Goal: Communication & Community: Answer question/provide support

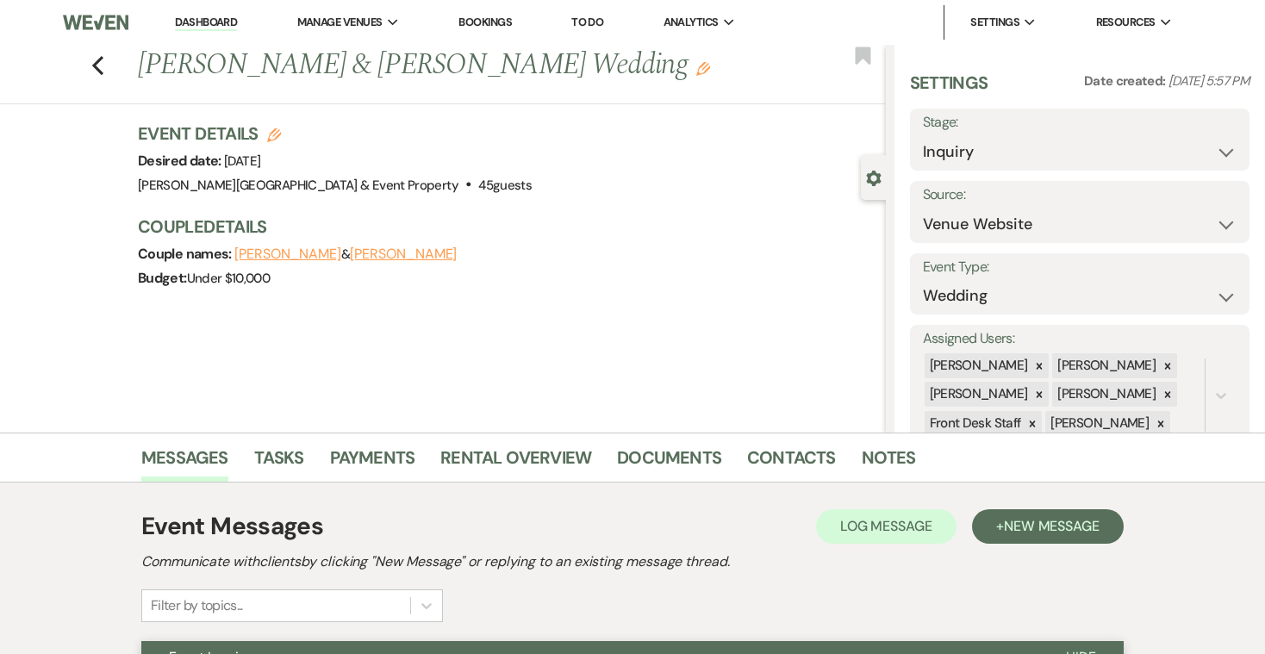
select select "5"
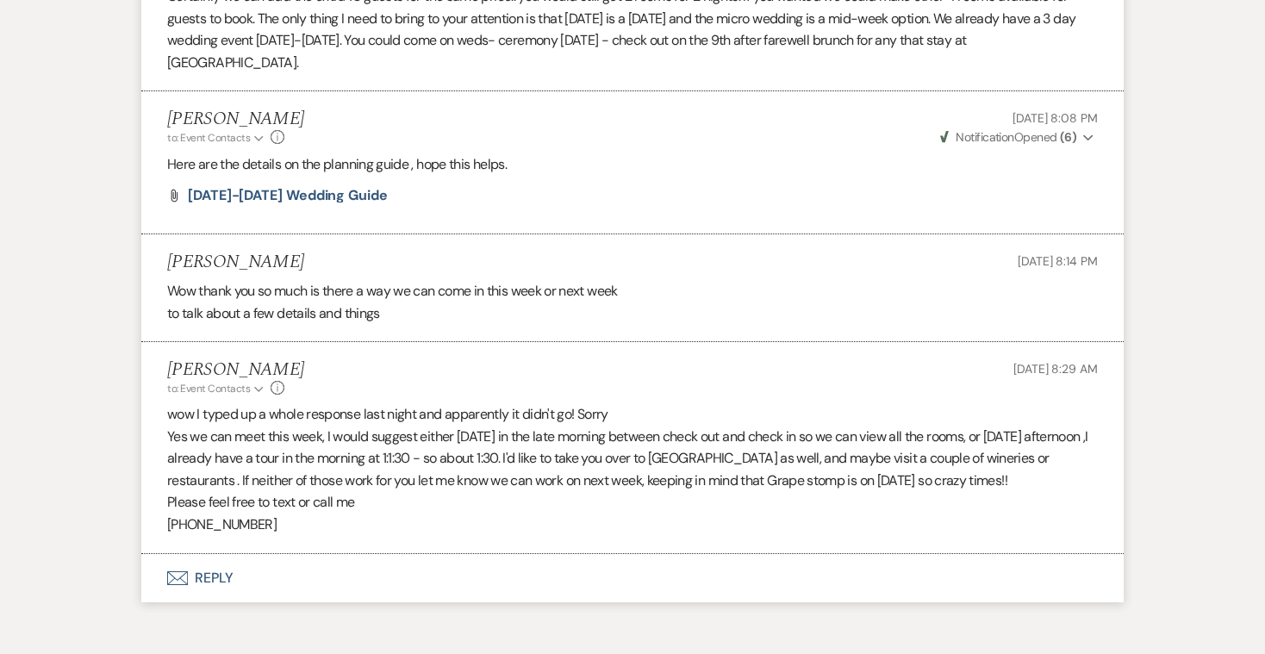
scroll to position [1122, 0]
click at [422, 342] on li "Paula Riggs to: Event Contacts Expand Info Sep 23, 2025, 8:29 AM wow I typed up…" at bounding box center [632, 447] width 983 height 211
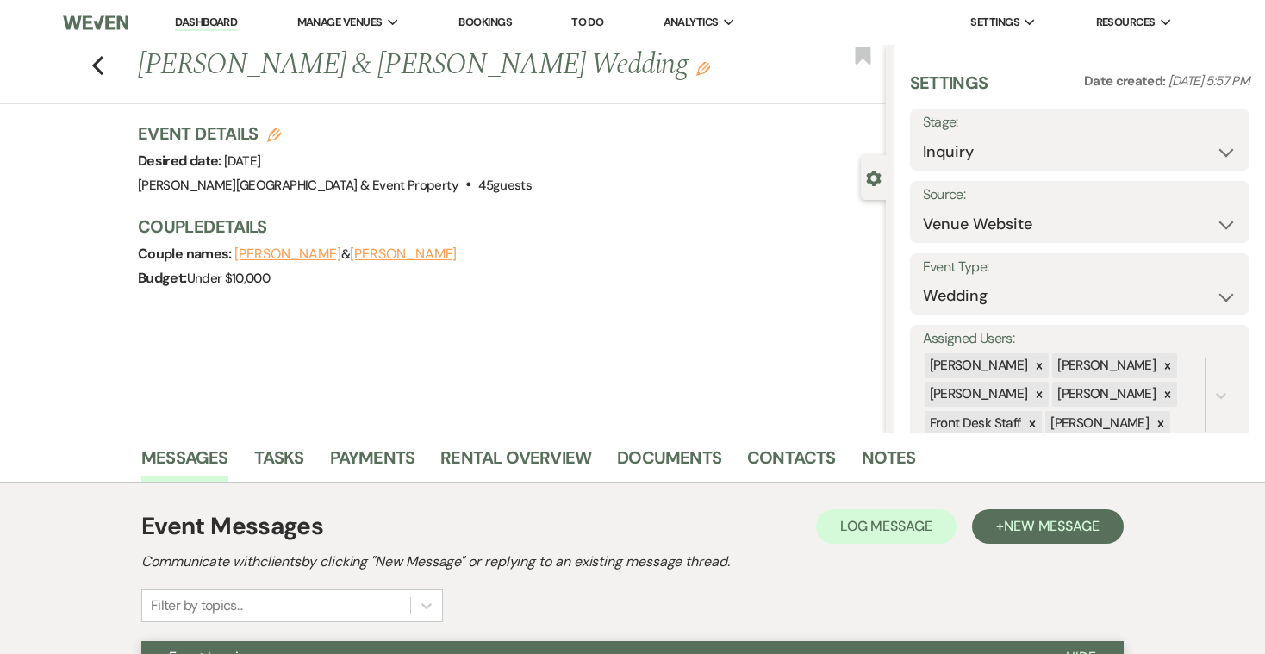
scroll to position [0, 0]
select select "4"
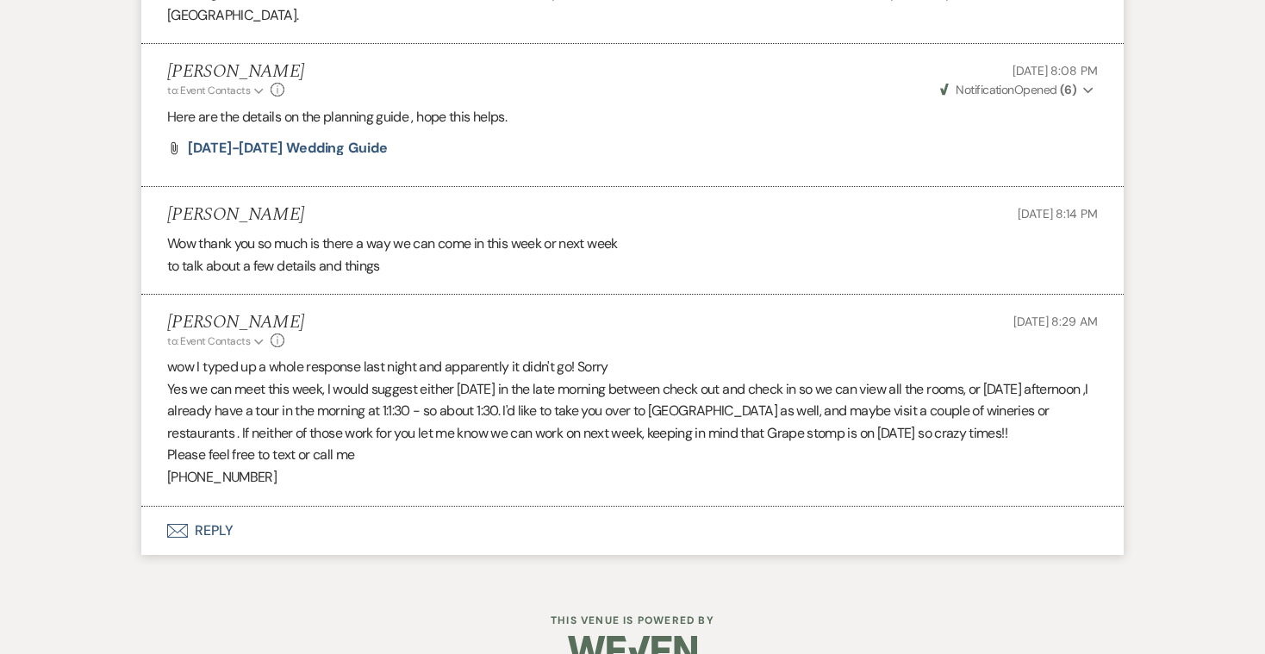
scroll to position [1169, 0]
click at [185, 525] on icon "Envelope" at bounding box center [177, 532] width 21 height 14
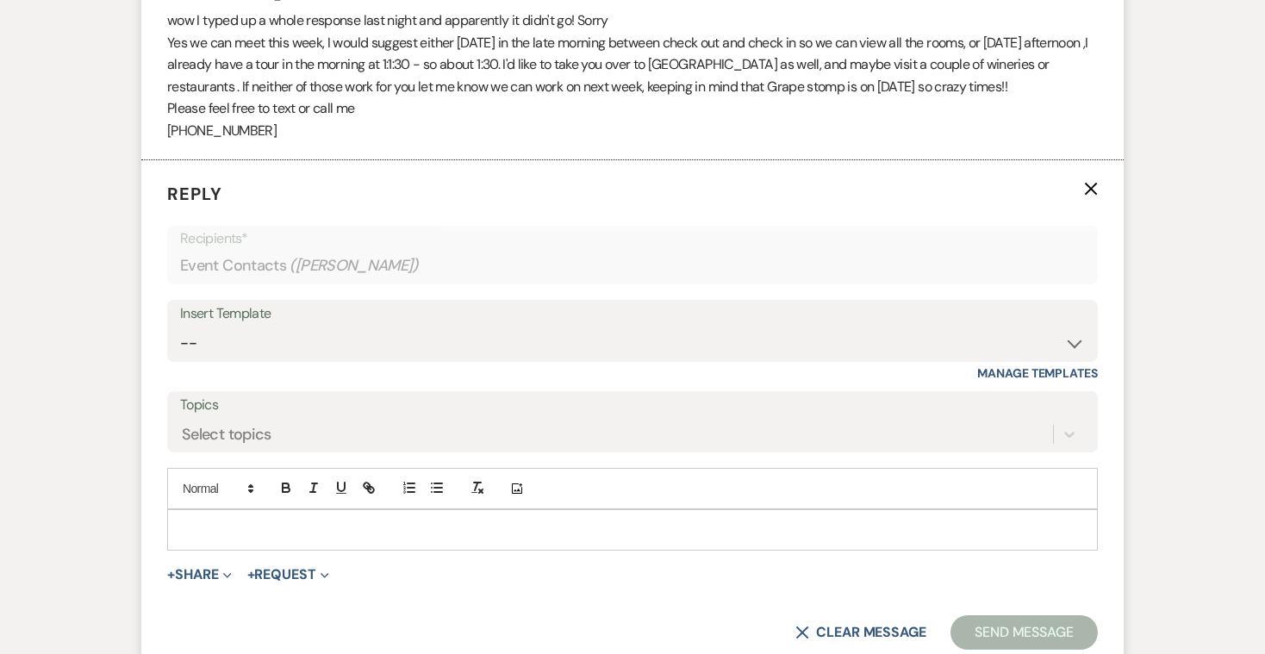
scroll to position [1566, 0]
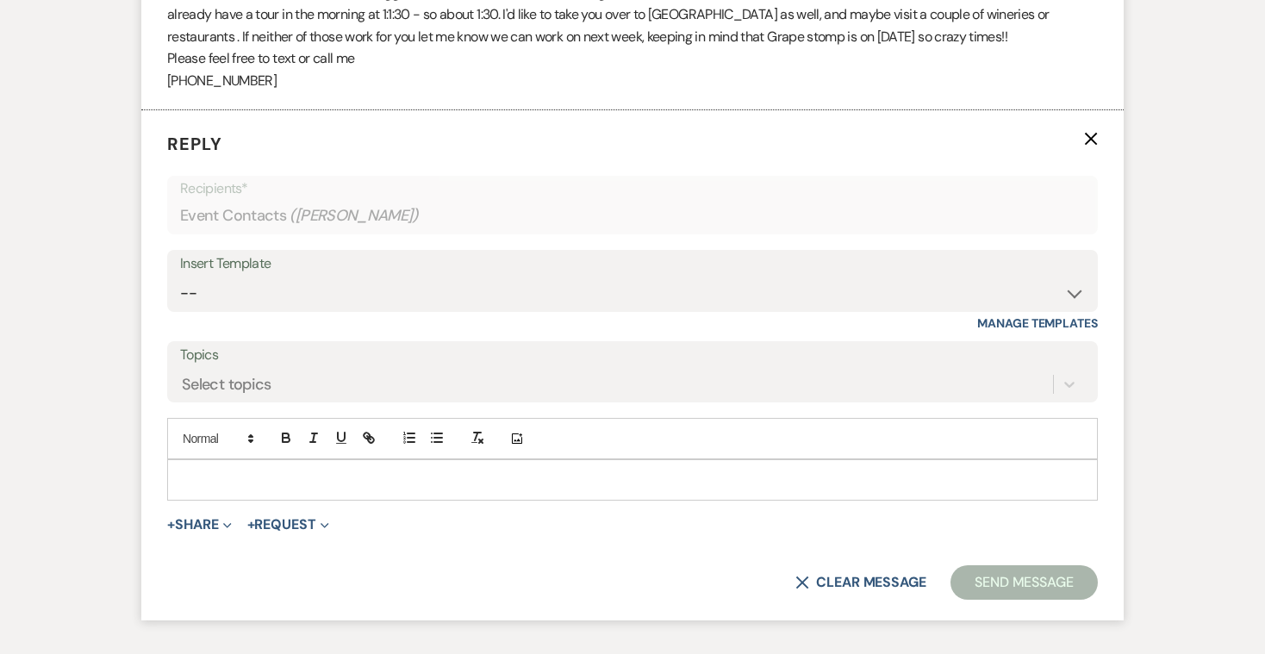
click at [226, 471] on p at bounding box center [632, 480] width 903 height 19
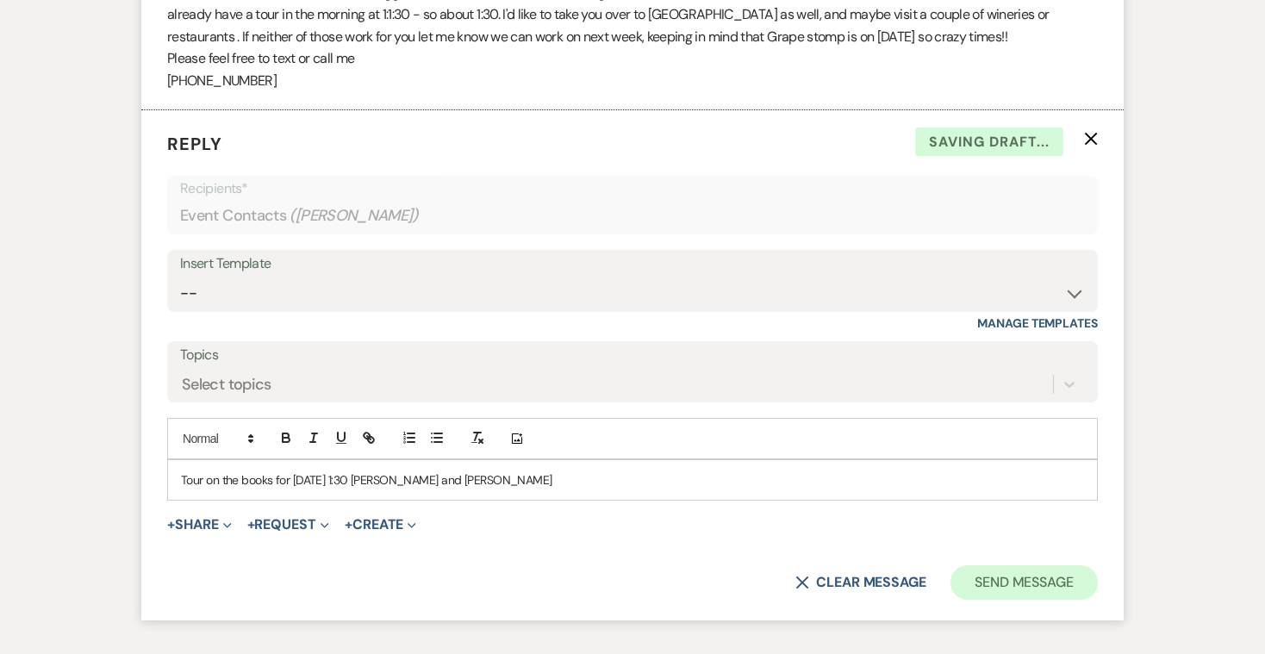
click at [999, 565] on button "Send Message" at bounding box center [1024, 582] width 147 height 34
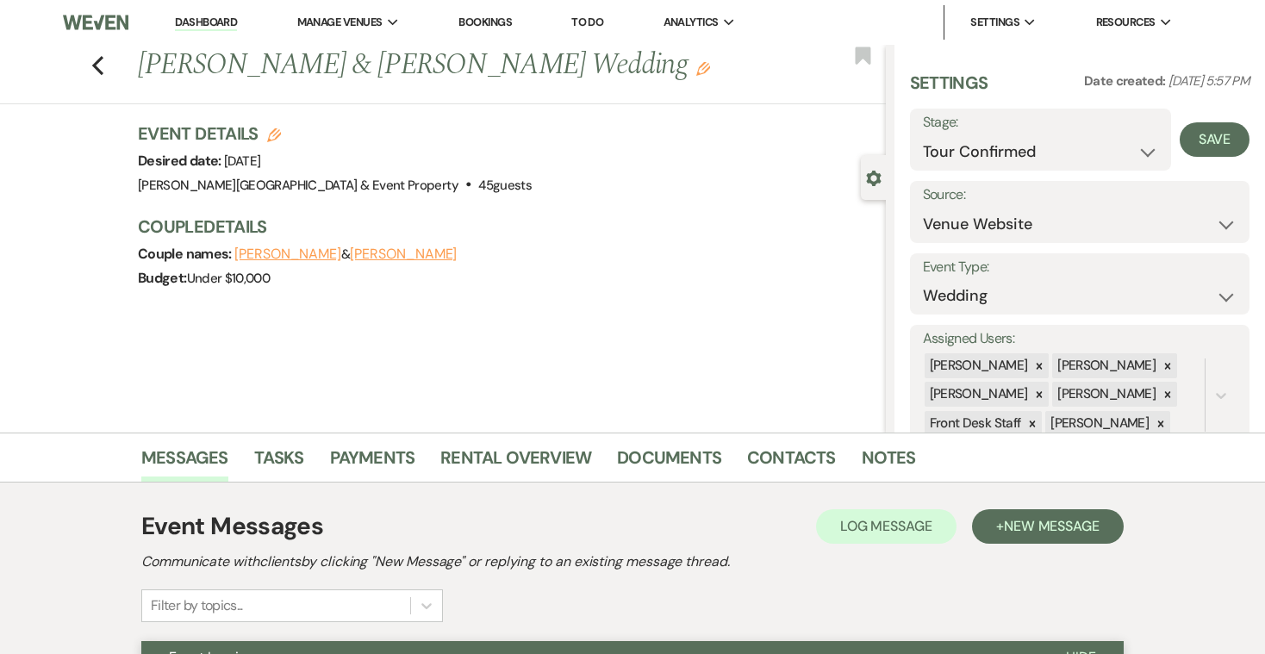
scroll to position [0, 0]
click at [103, 63] on icon "Previous" at bounding box center [97, 65] width 13 height 21
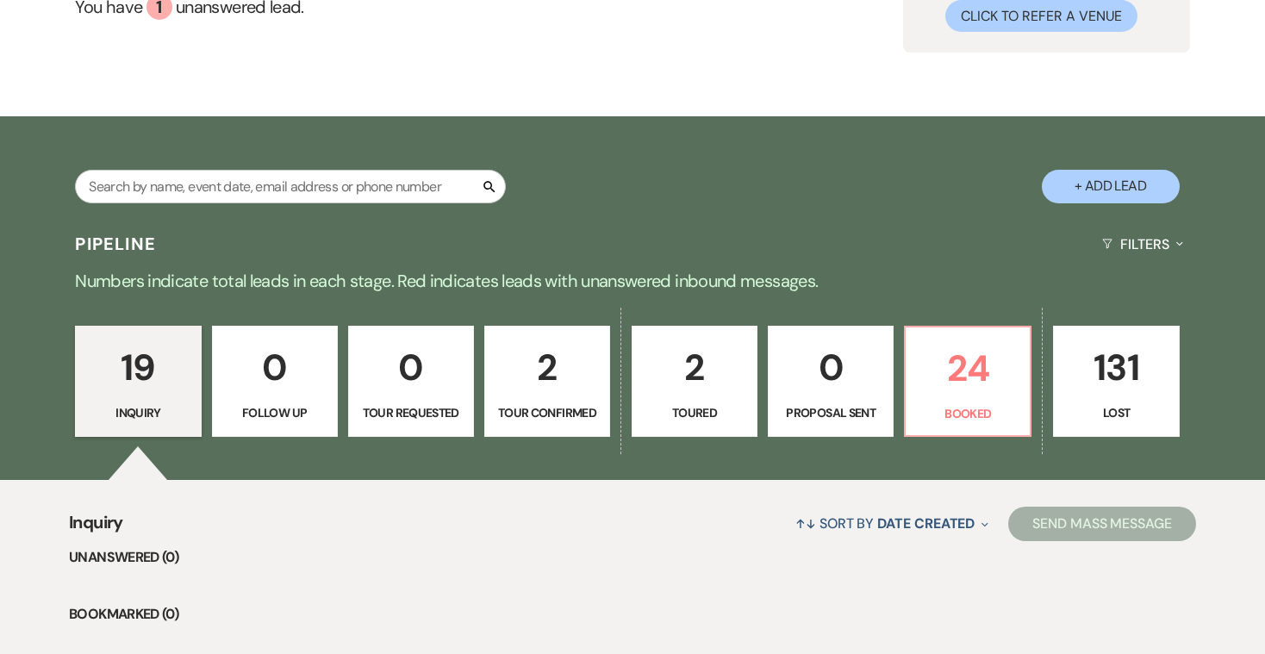
scroll to position [199, 0]
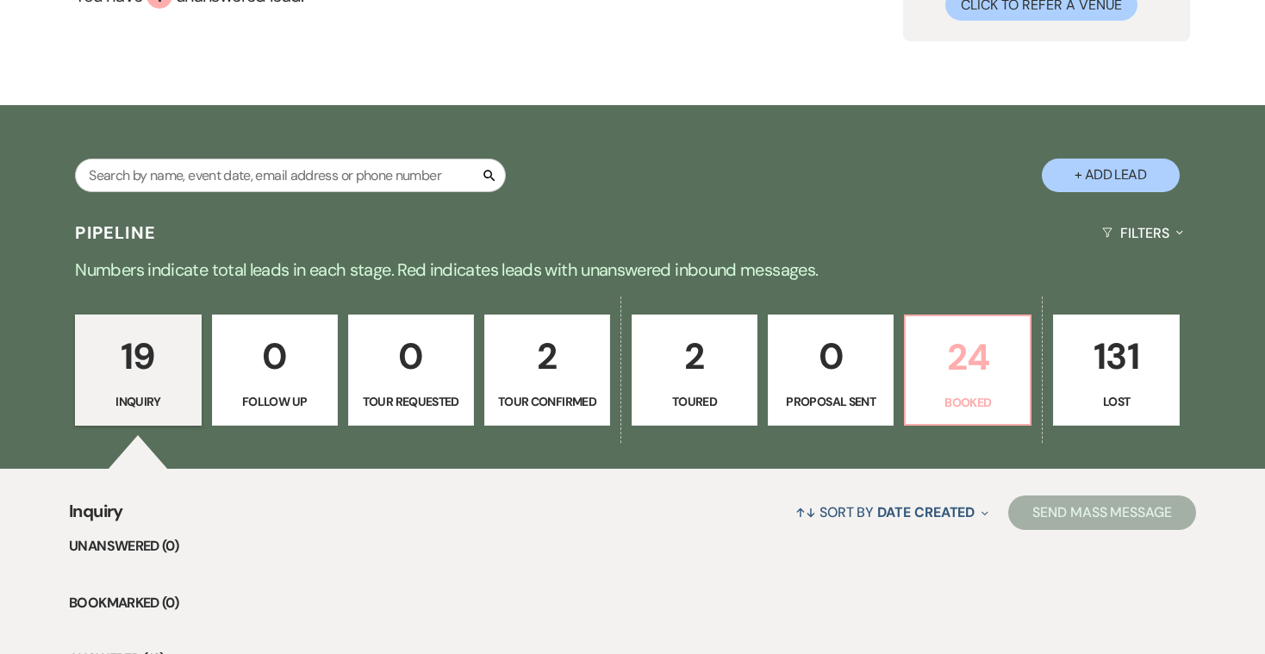
click at [954, 362] on p "24" at bounding box center [967, 357] width 103 height 58
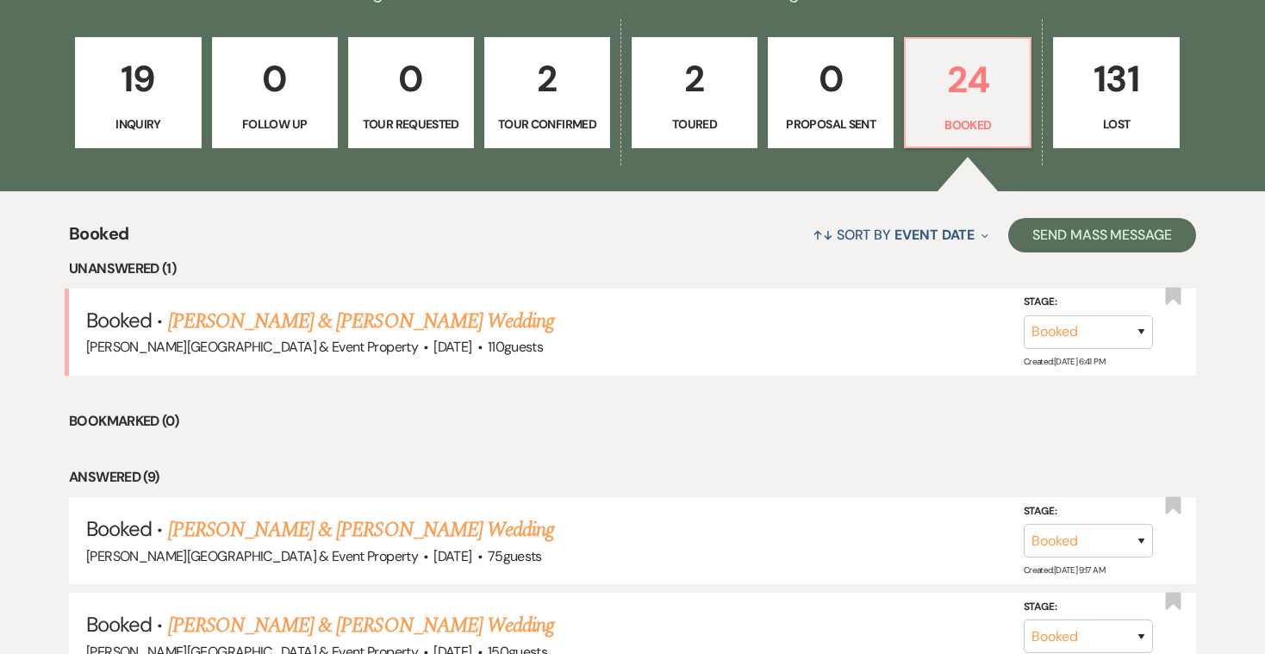
scroll to position [480, 0]
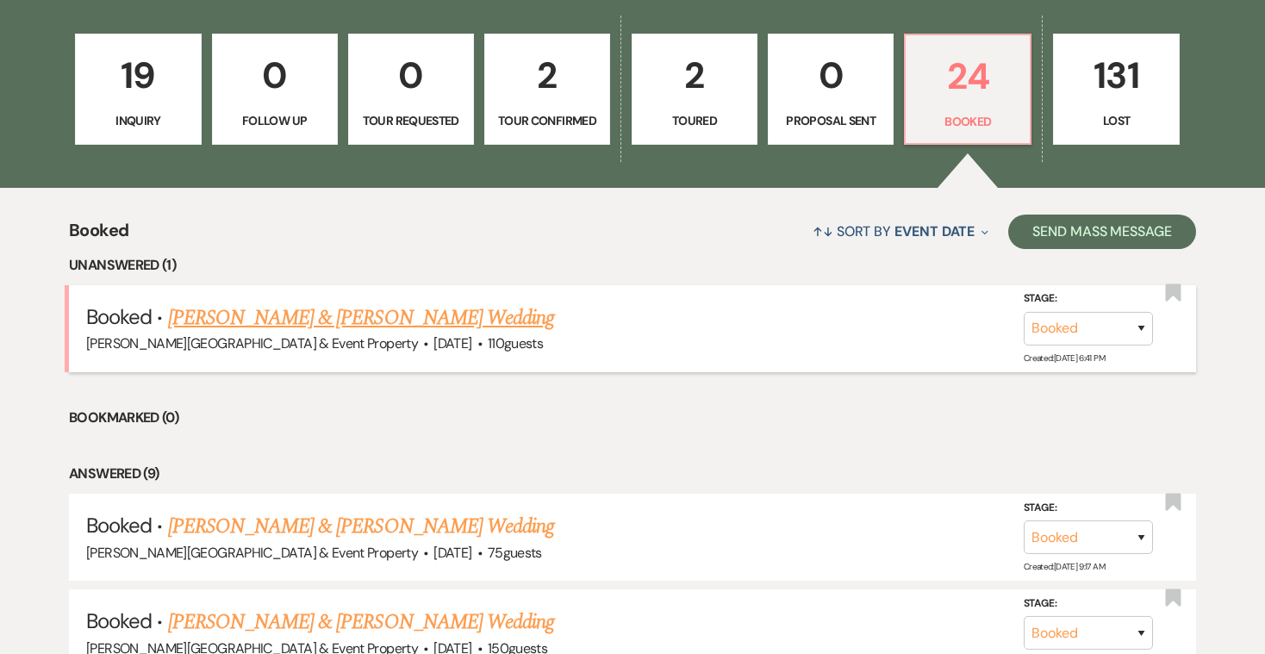
click at [453, 320] on link "[PERSON_NAME] & [PERSON_NAME] Wedding" at bounding box center [361, 318] width 386 height 31
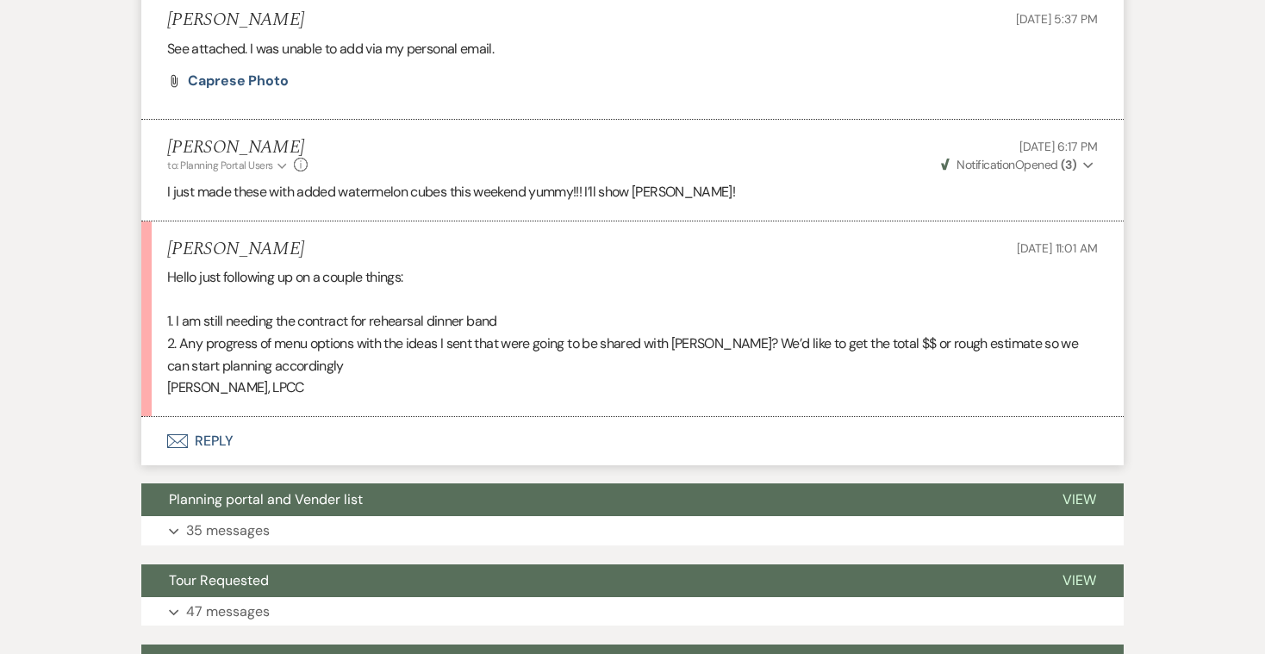
scroll to position [467, 0]
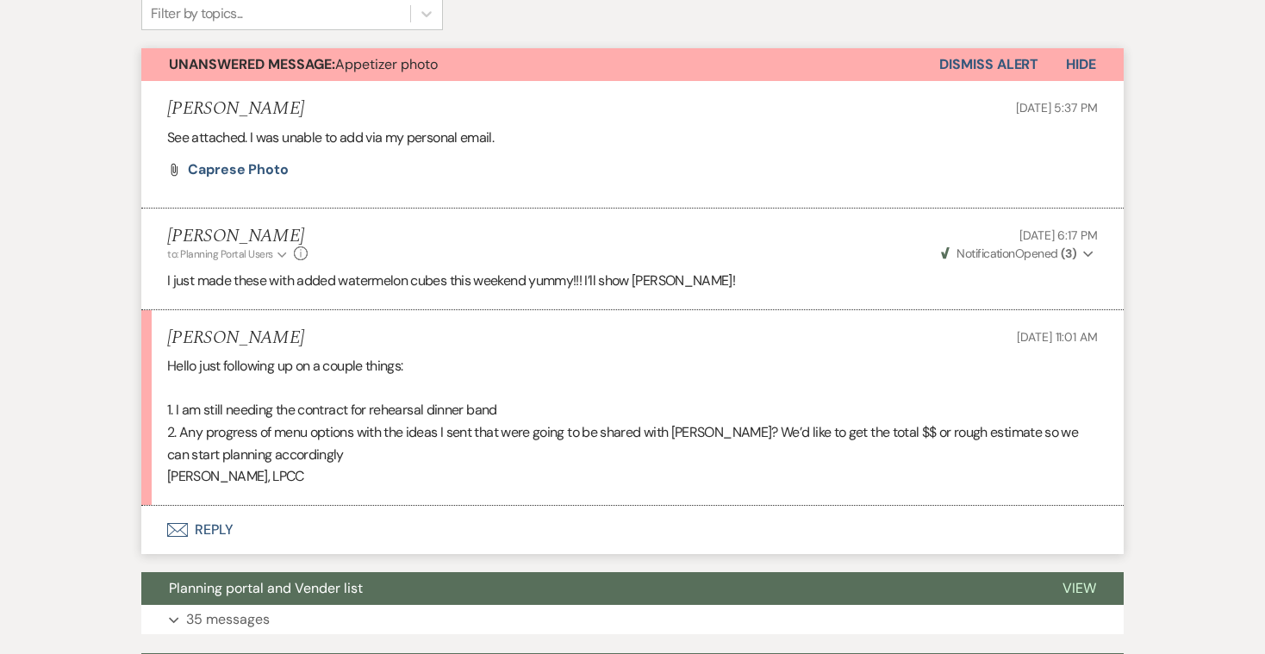
click at [213, 521] on button "Envelope Reply" at bounding box center [632, 530] width 983 height 48
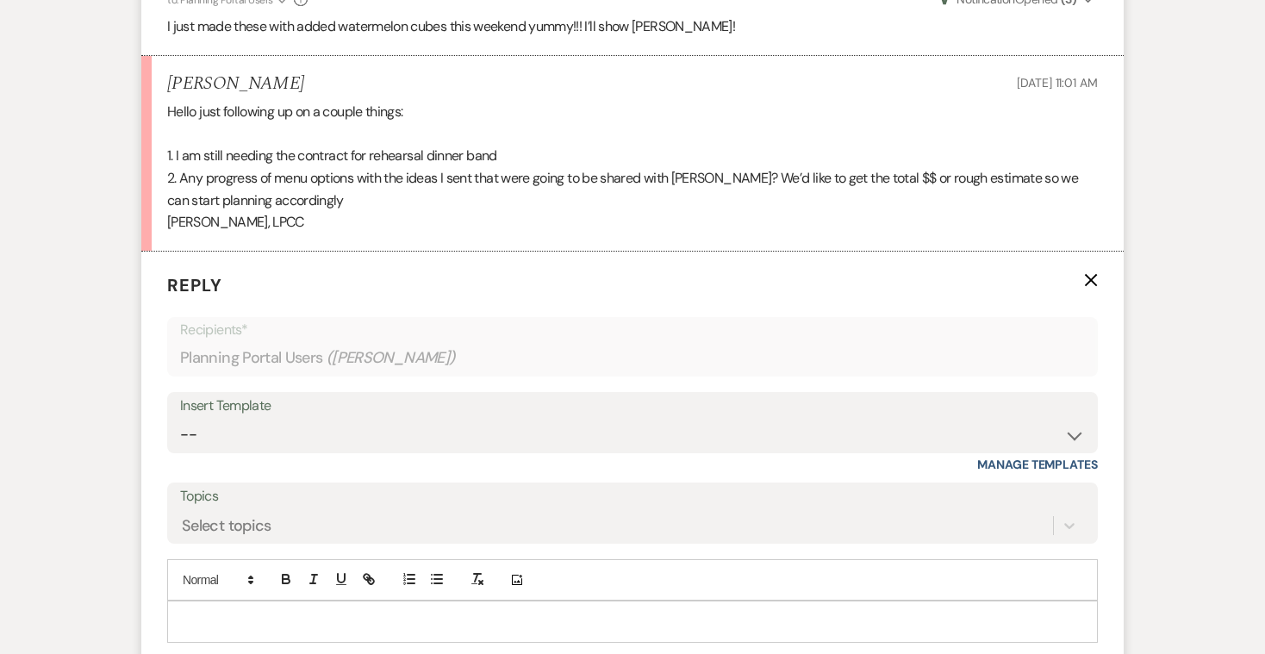
scroll to position [721, 0]
click at [203, 612] on p at bounding box center [632, 621] width 903 height 19
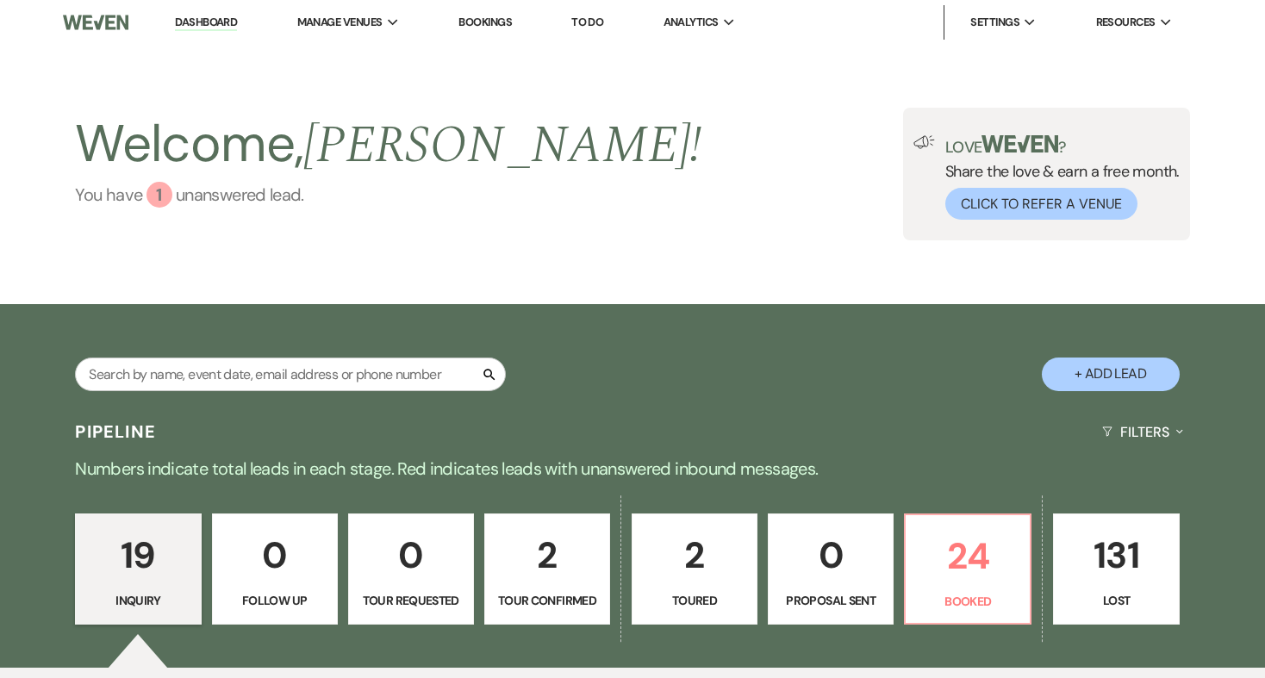
click at [161, 191] on div "1" at bounding box center [160, 195] width 26 height 26
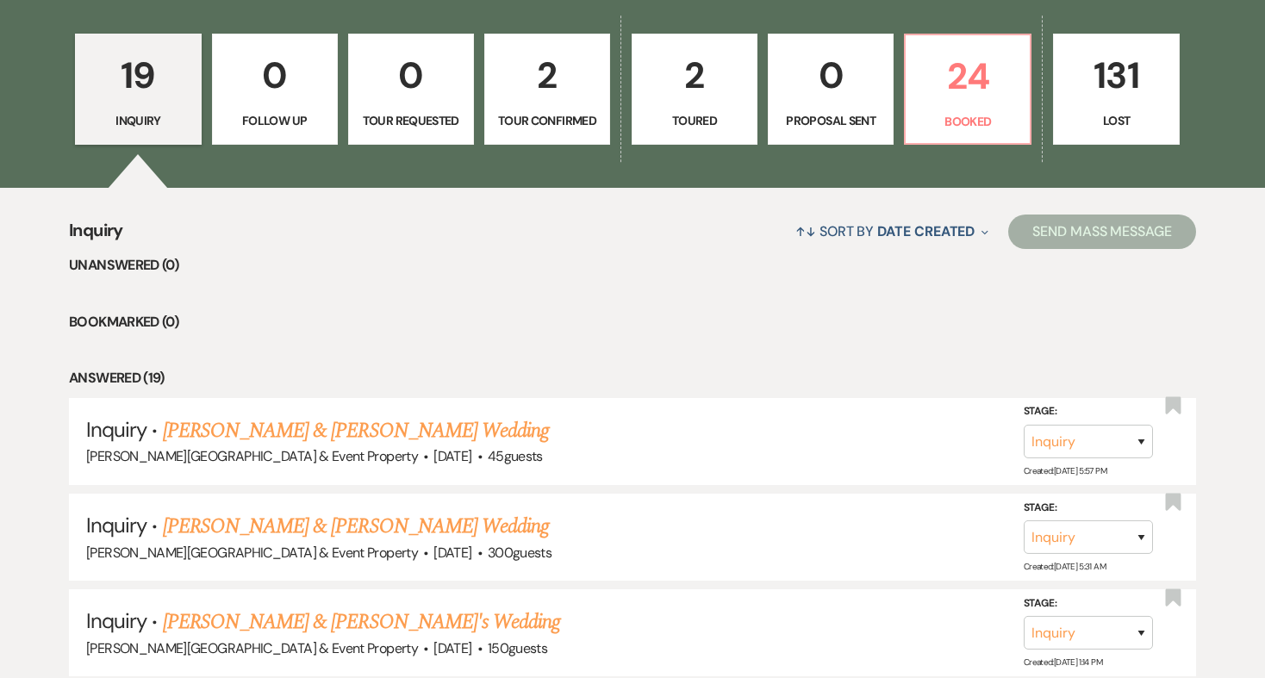
scroll to position [489, 0]
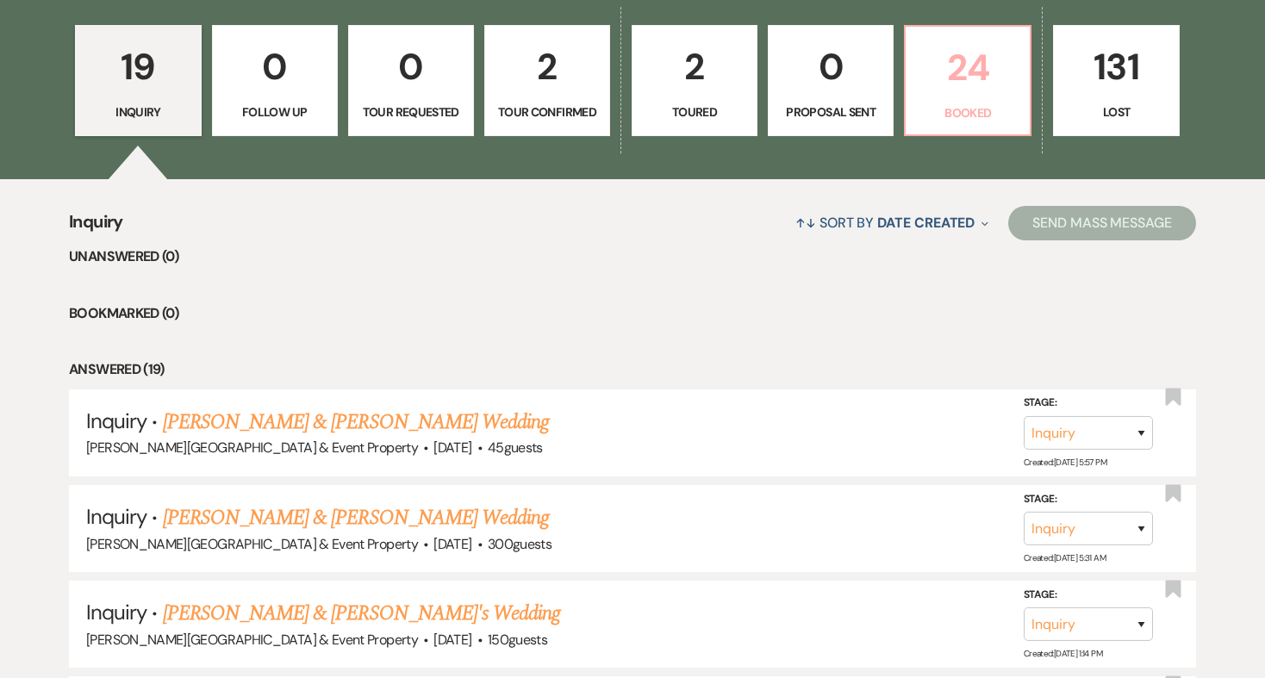
click at [989, 106] on p "Booked" at bounding box center [967, 112] width 103 height 19
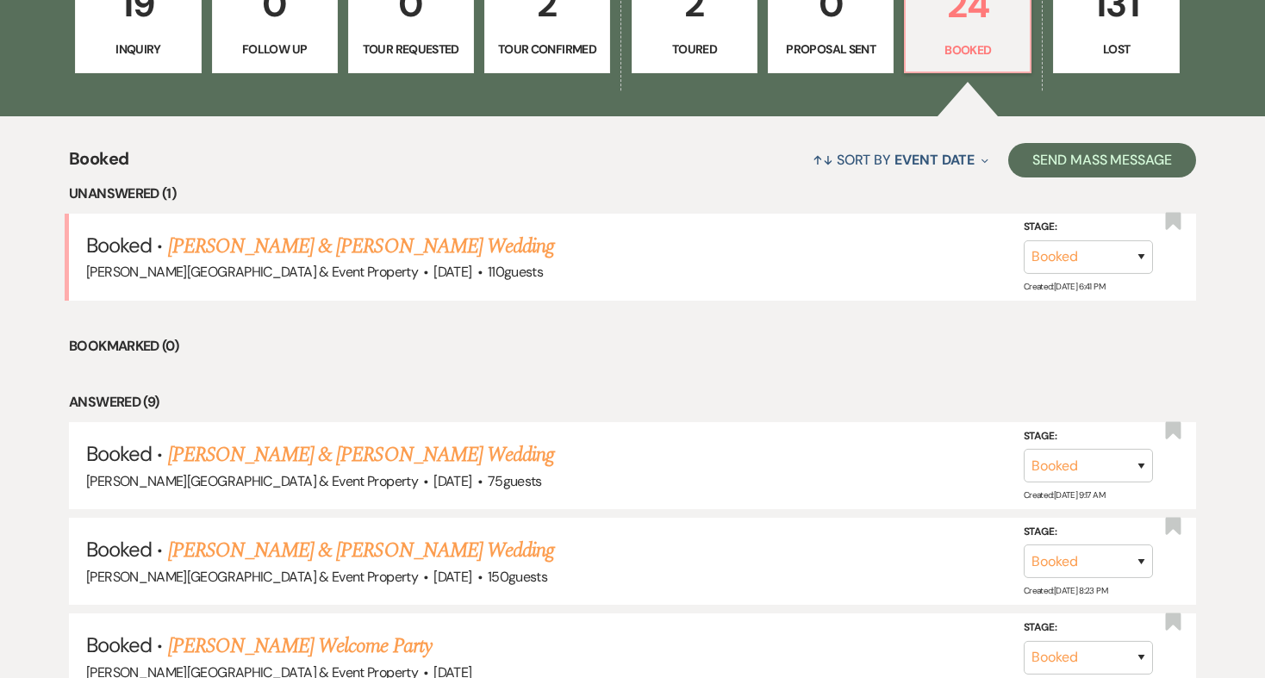
scroll to position [578, 0]
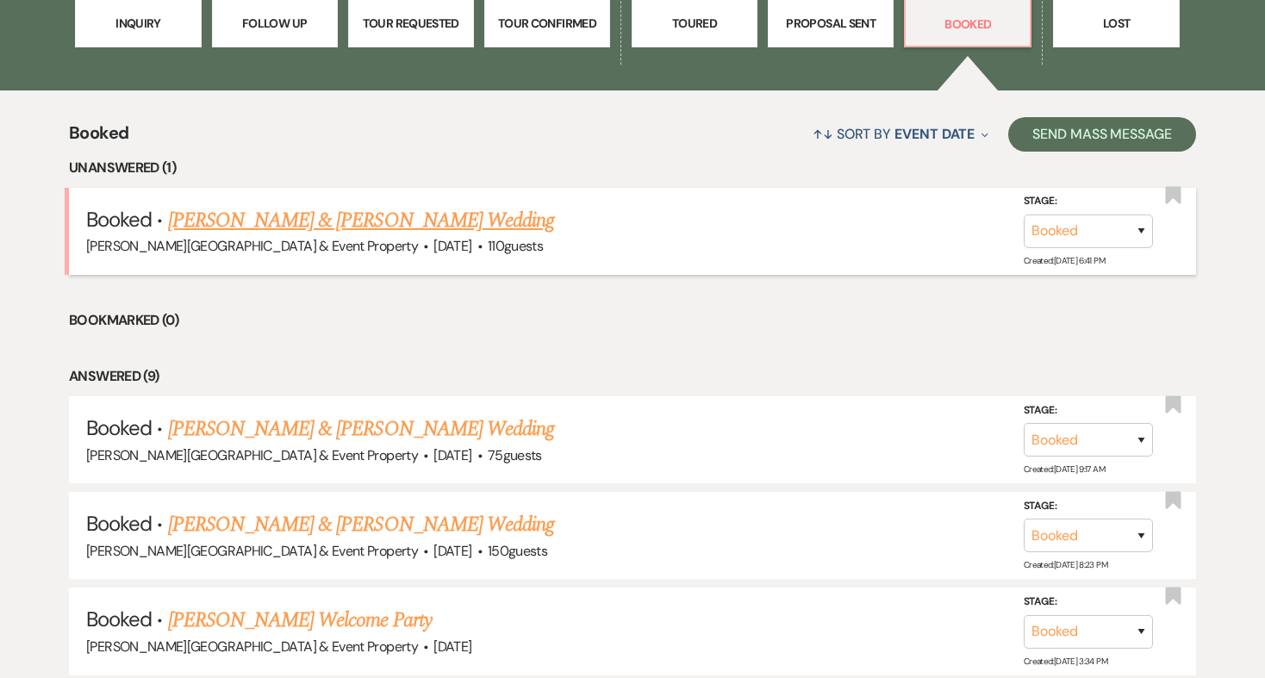
click at [461, 215] on link "[PERSON_NAME] & [PERSON_NAME] Wedding" at bounding box center [361, 220] width 386 height 31
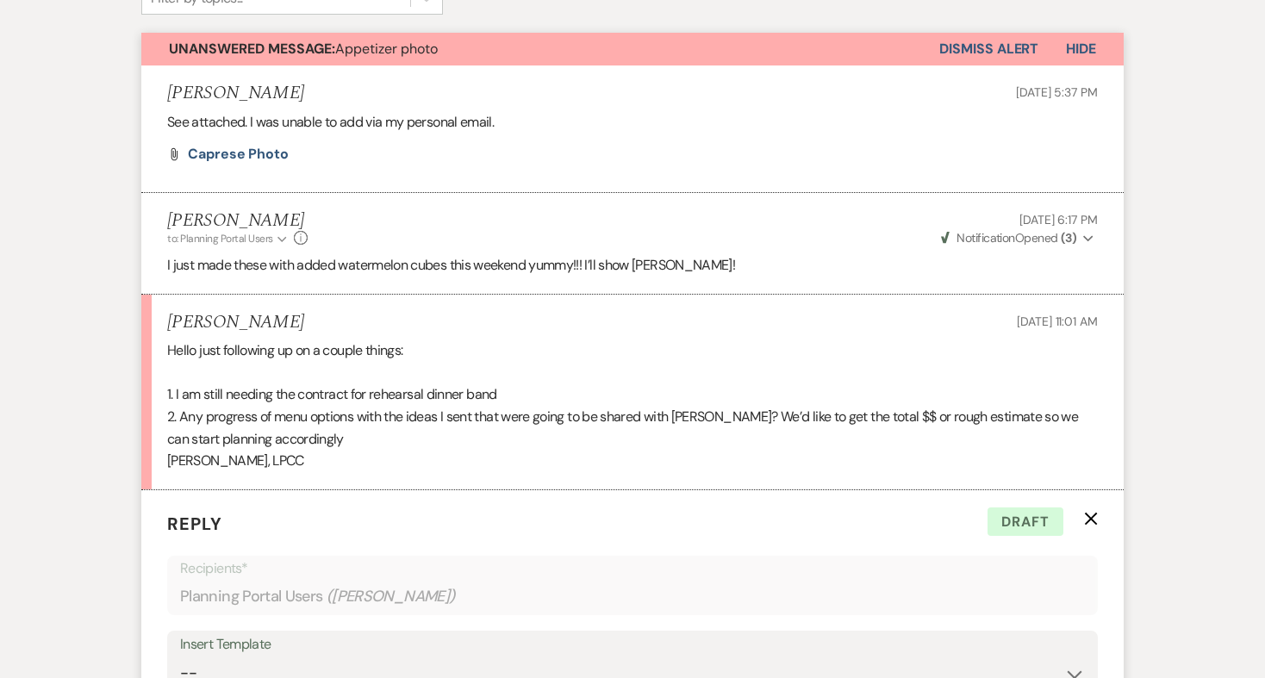
scroll to position [466, 0]
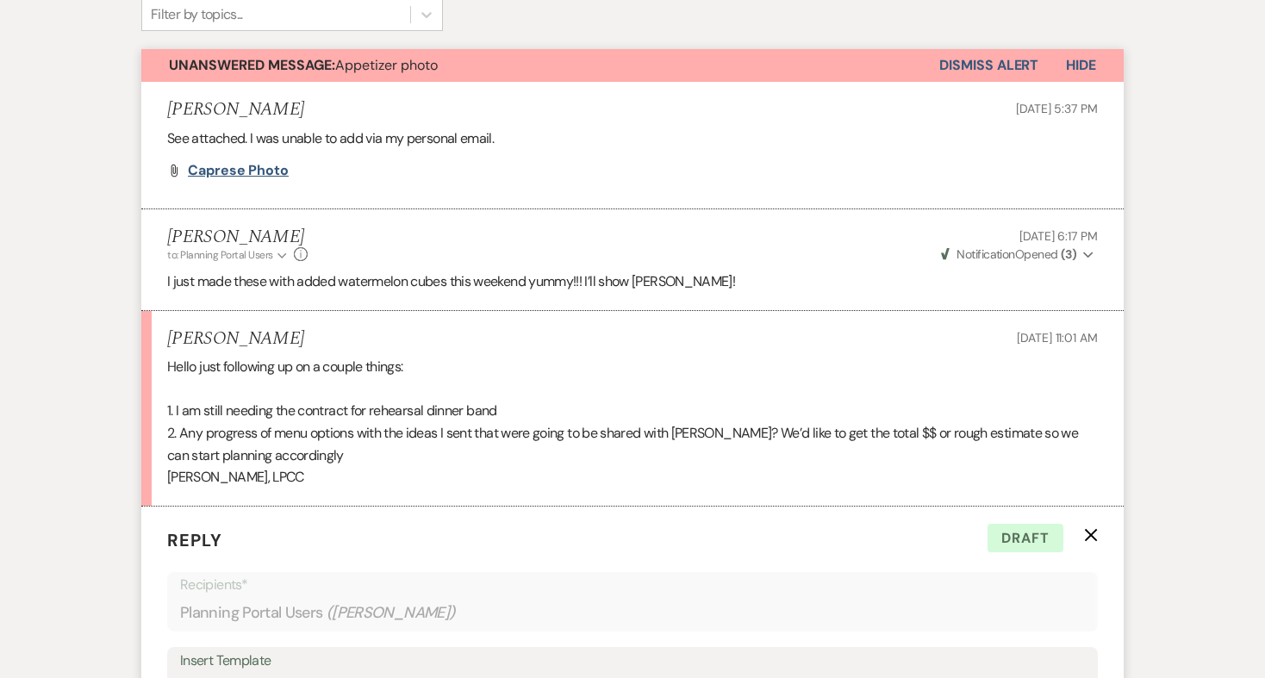
click at [240, 169] on span "Caprese photo" at bounding box center [238, 170] width 101 height 18
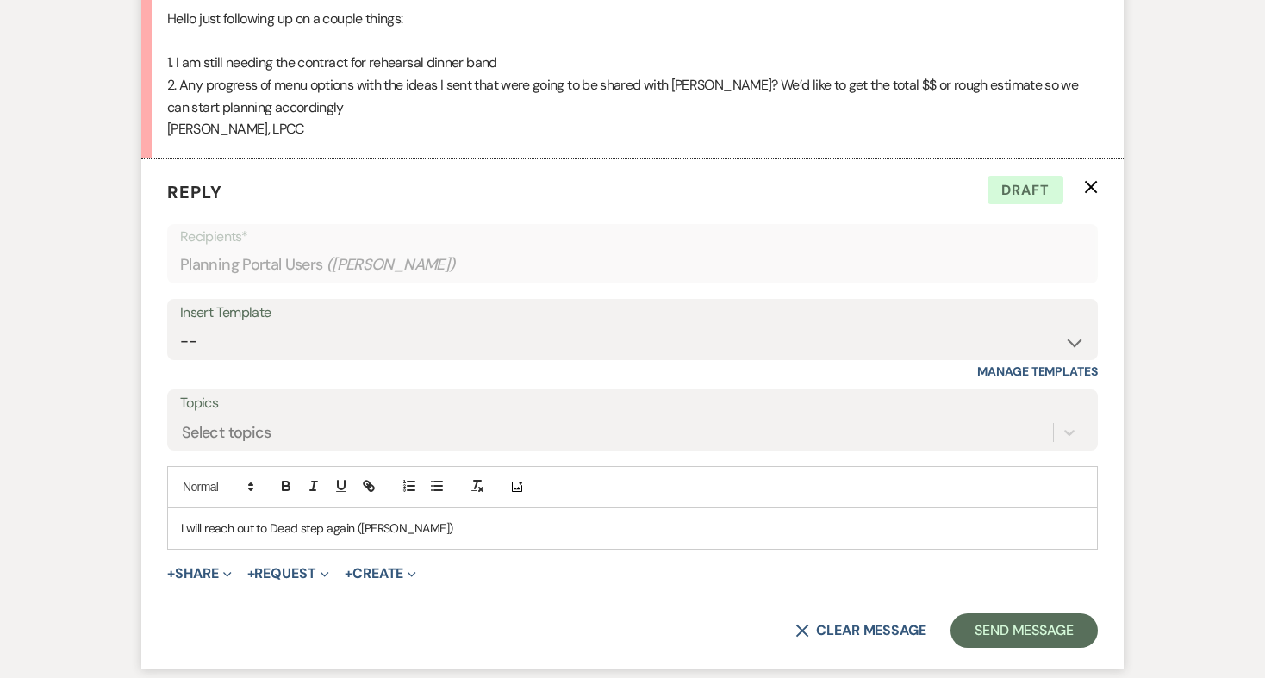
scroll to position [819, 0]
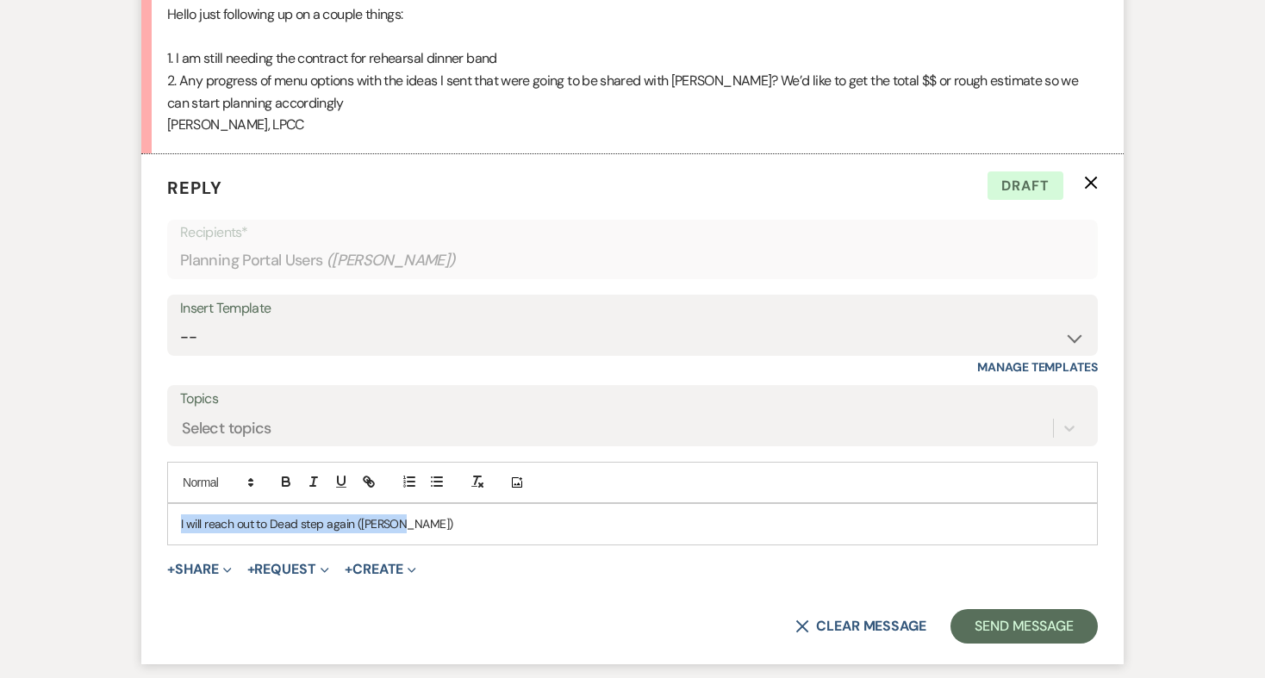
drag, startPoint x: 403, startPoint y: 514, endPoint x: 179, endPoint y: 504, distance: 224.3
click at [179, 504] on div "I will reach out to Dead step again ([PERSON_NAME])" at bounding box center [632, 524] width 929 height 40
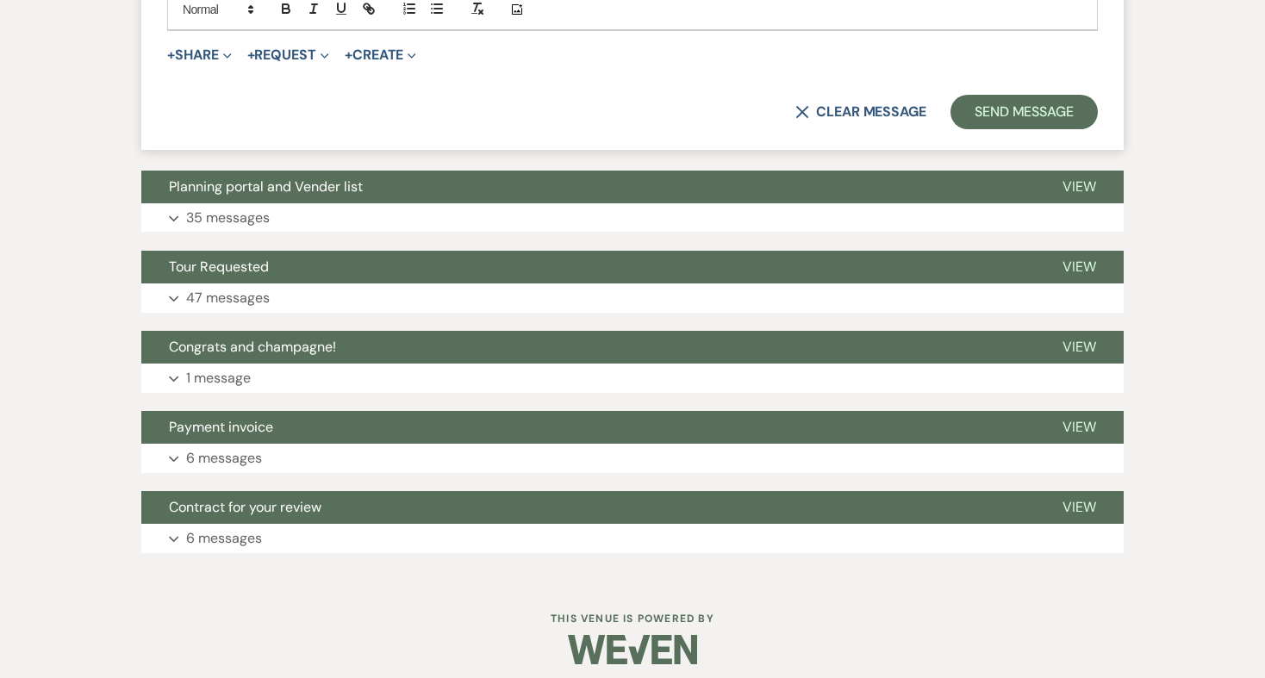
scroll to position [1333, 0]
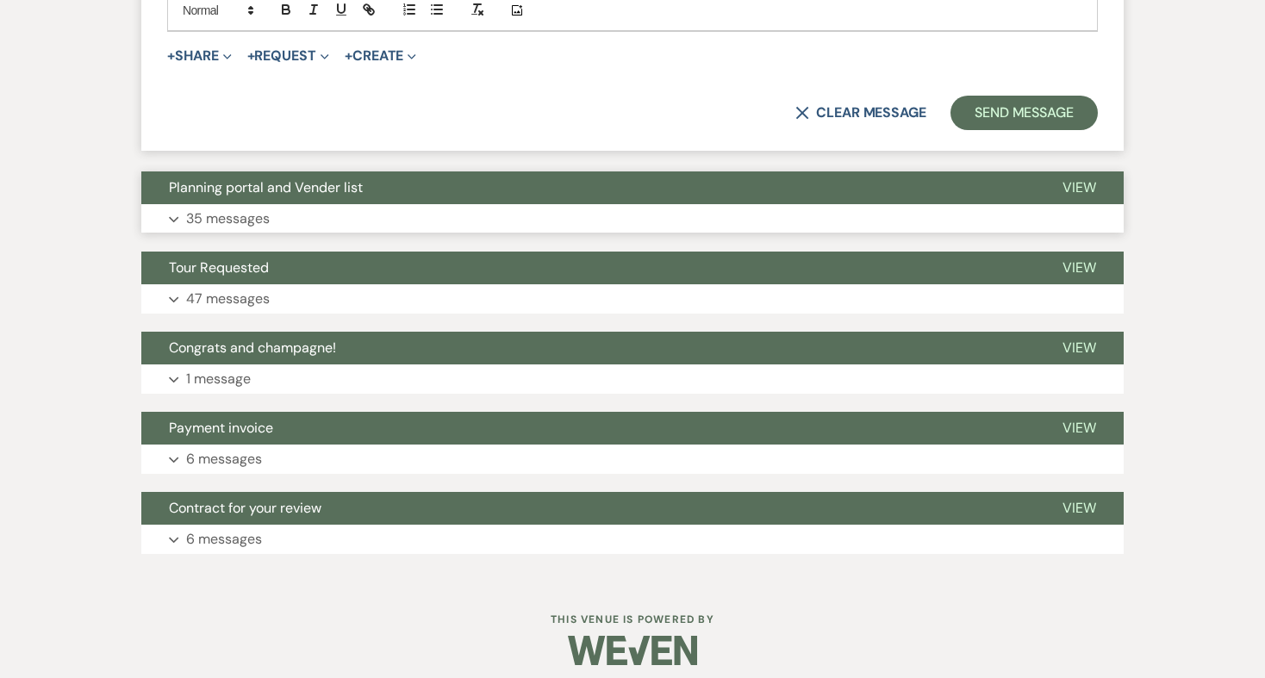
click at [253, 208] on p "35 messages" at bounding box center [228, 219] width 84 height 22
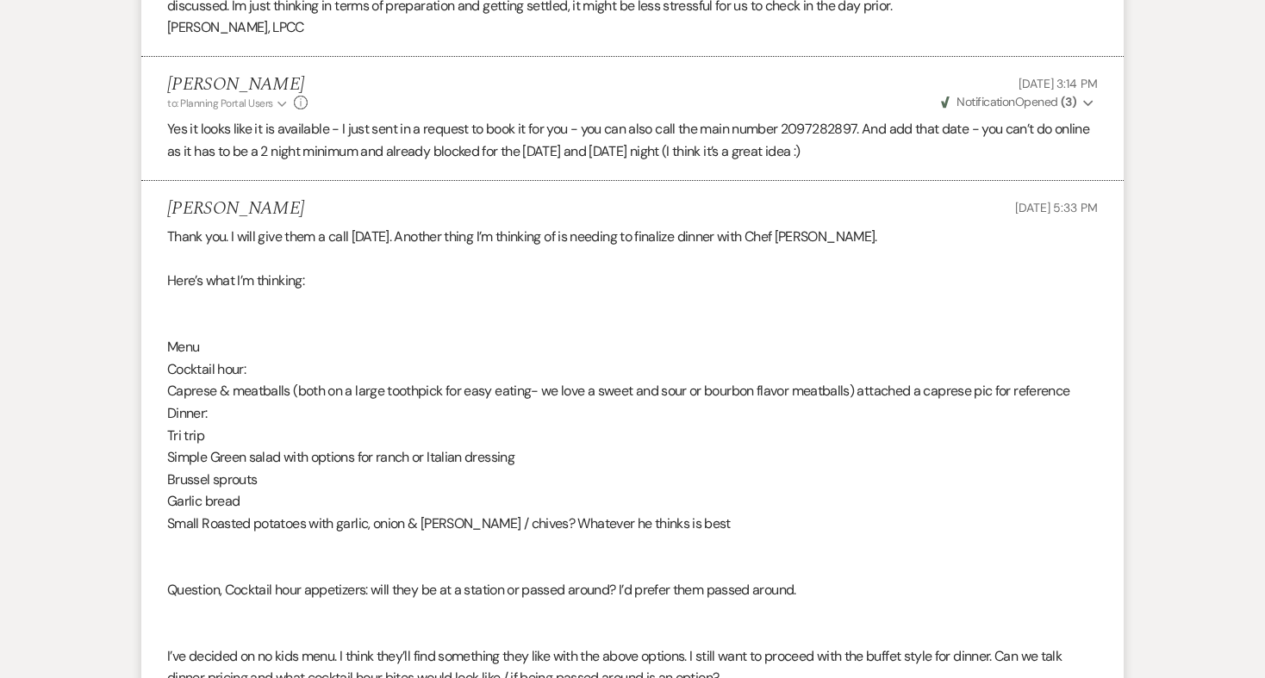
scroll to position [6409, 0]
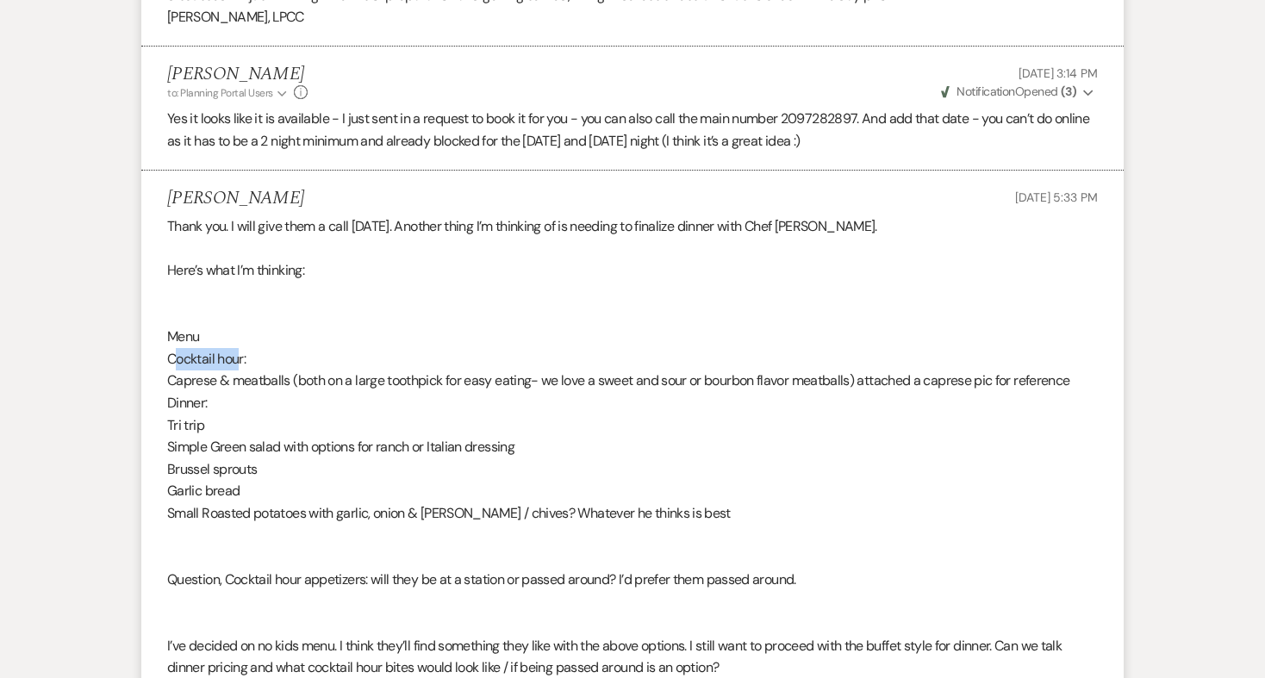
drag, startPoint x: 174, startPoint y: 241, endPoint x: 239, endPoint y: 242, distance: 64.7
click at [272, 232] on div "Thank you. I will give them a call [DATE]. Another thing I’m thinking of is nee…" at bounding box center [632, 479] width 931 height 529
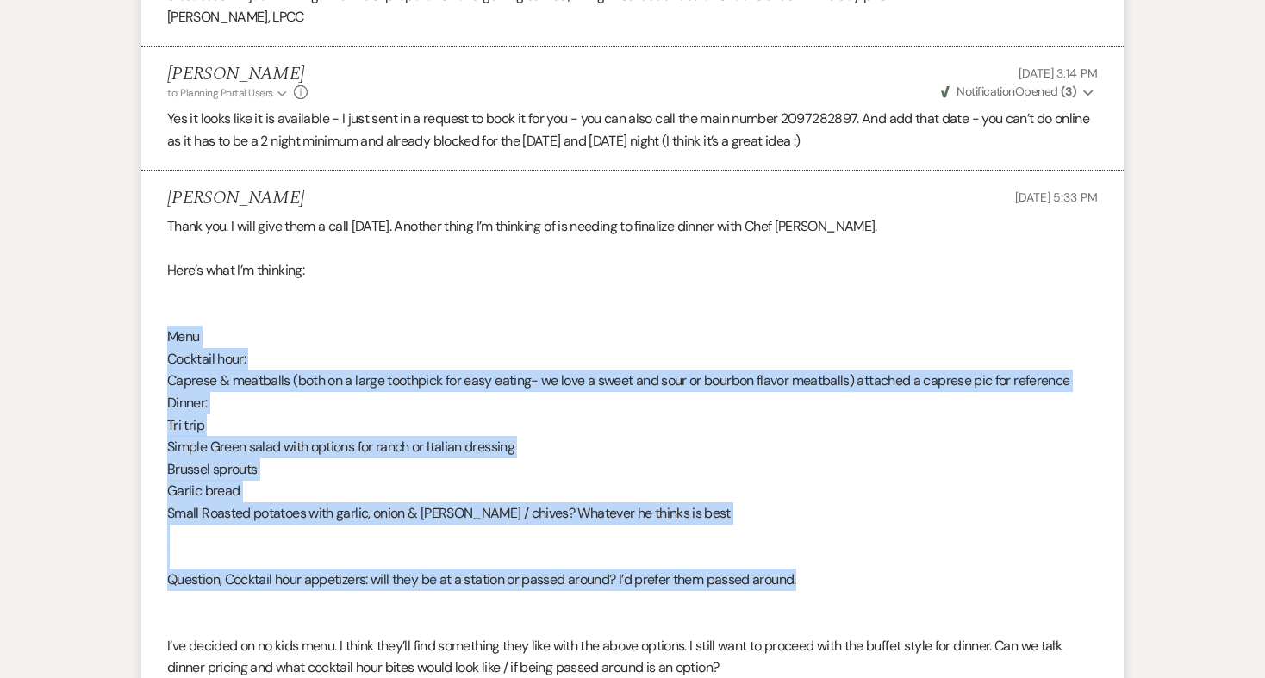
drag, startPoint x: 157, startPoint y: 220, endPoint x: 838, endPoint y: 466, distance: 724.2
click at [838, 466] on li "[PERSON_NAME] [DATE] 5:33 PM Thank you. I will give them a call [DATE]. Another…" at bounding box center [632, 467] width 983 height 593
copy div "Menu Cocktail hour: Caprese & meatballs (both on a large toothpick for easy eat…"
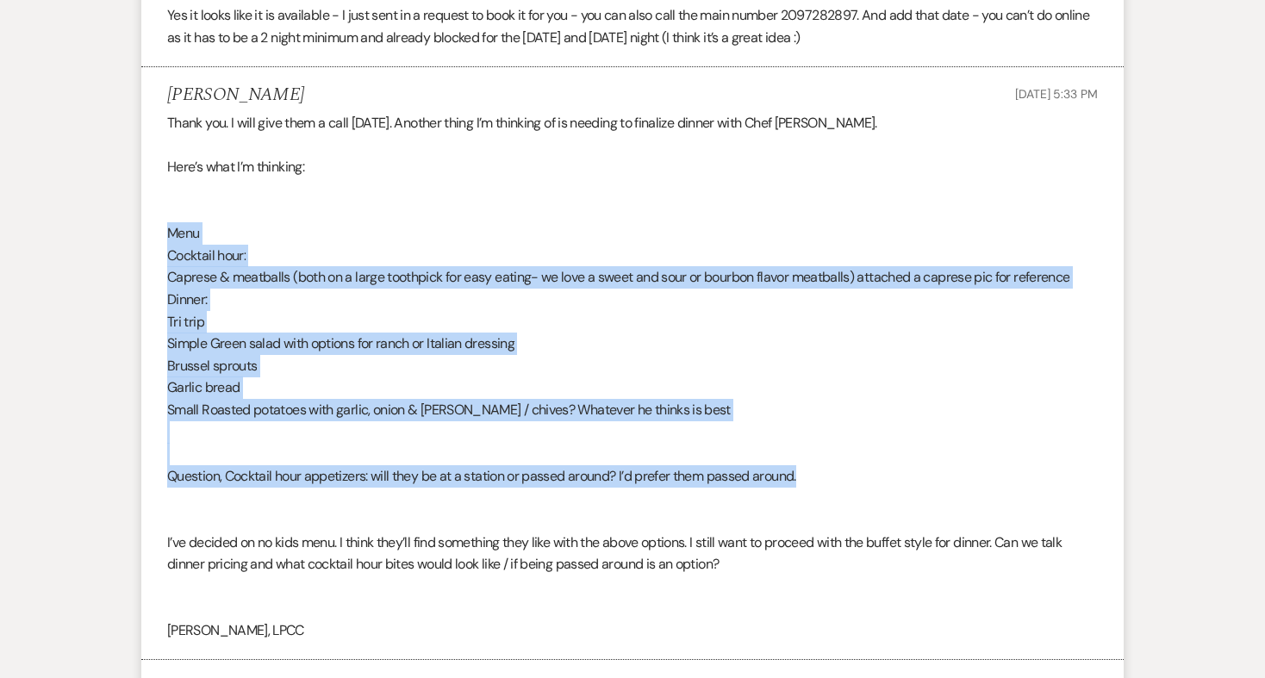
scroll to position [6517, 0]
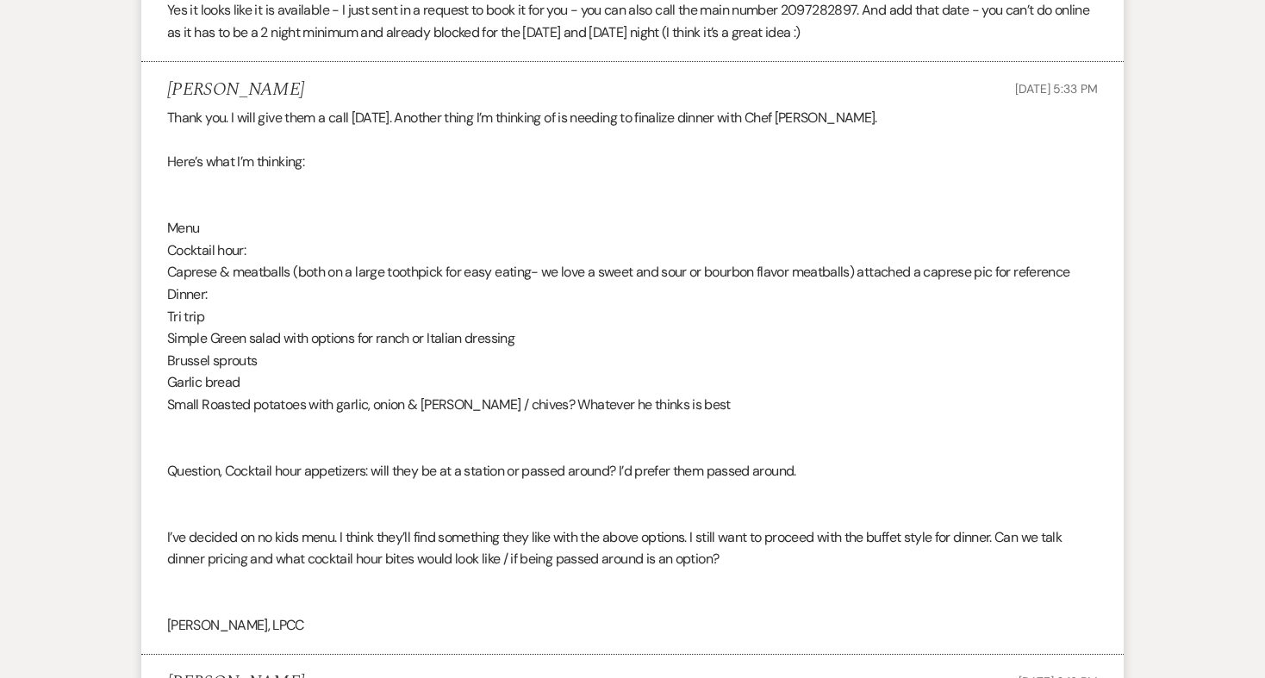
click at [745, 461] on div "Thank you. I will give them a call [DATE]. Another thing I’m thinking of is nee…" at bounding box center [632, 371] width 931 height 529
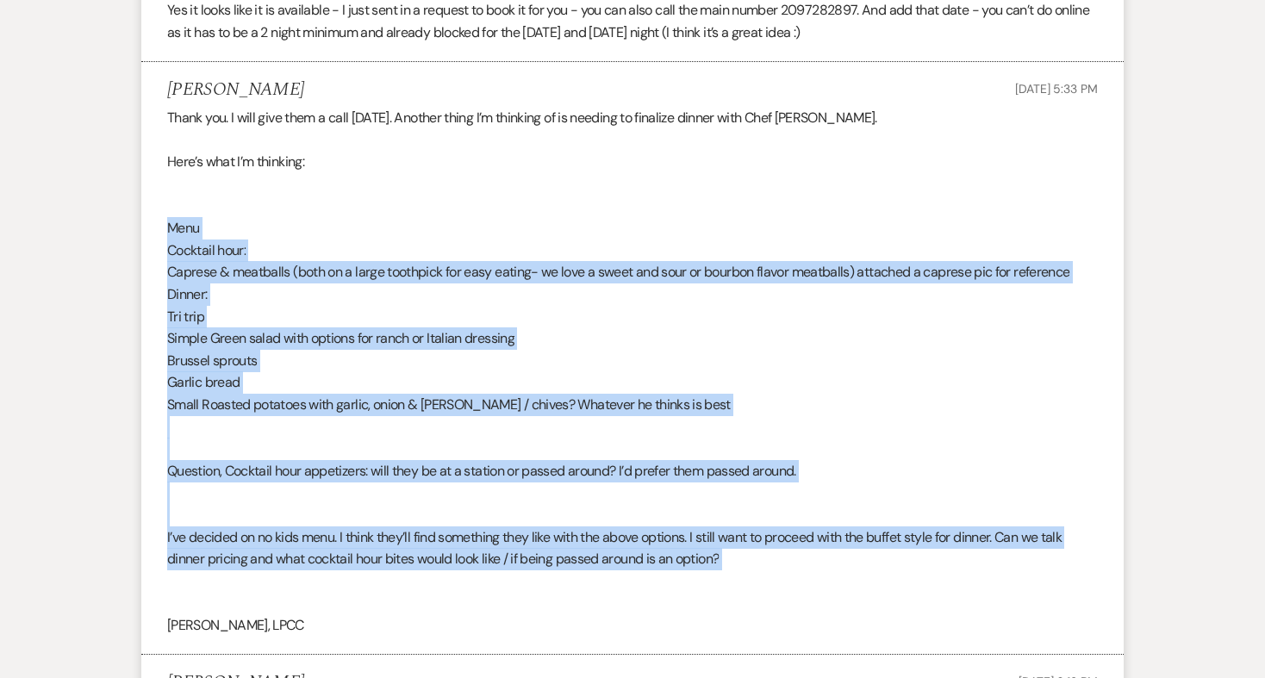
drag, startPoint x: 749, startPoint y: 461, endPoint x: 159, endPoint y: 105, distance: 688.7
click at [159, 105] on li "[PERSON_NAME] [DATE] 5:33 PM Thank you. I will give them a call [DATE]. Another…" at bounding box center [632, 358] width 983 height 593
copy div "Menu Cocktail hour: Caprese & meatballs (both on a large toothpick for easy eat…"
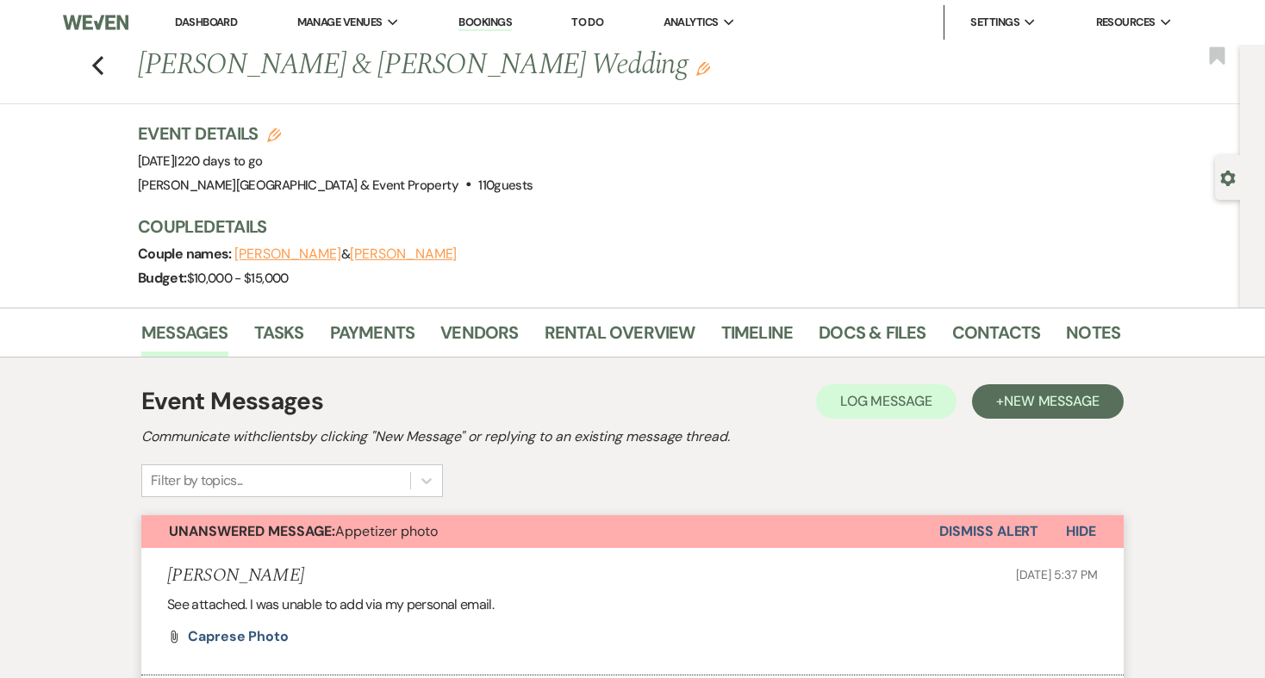
scroll to position [0, 0]
click at [273, 129] on use "button" at bounding box center [274, 135] width 14 height 14
select select "739"
select select "eventDateAnd"
select select "false"
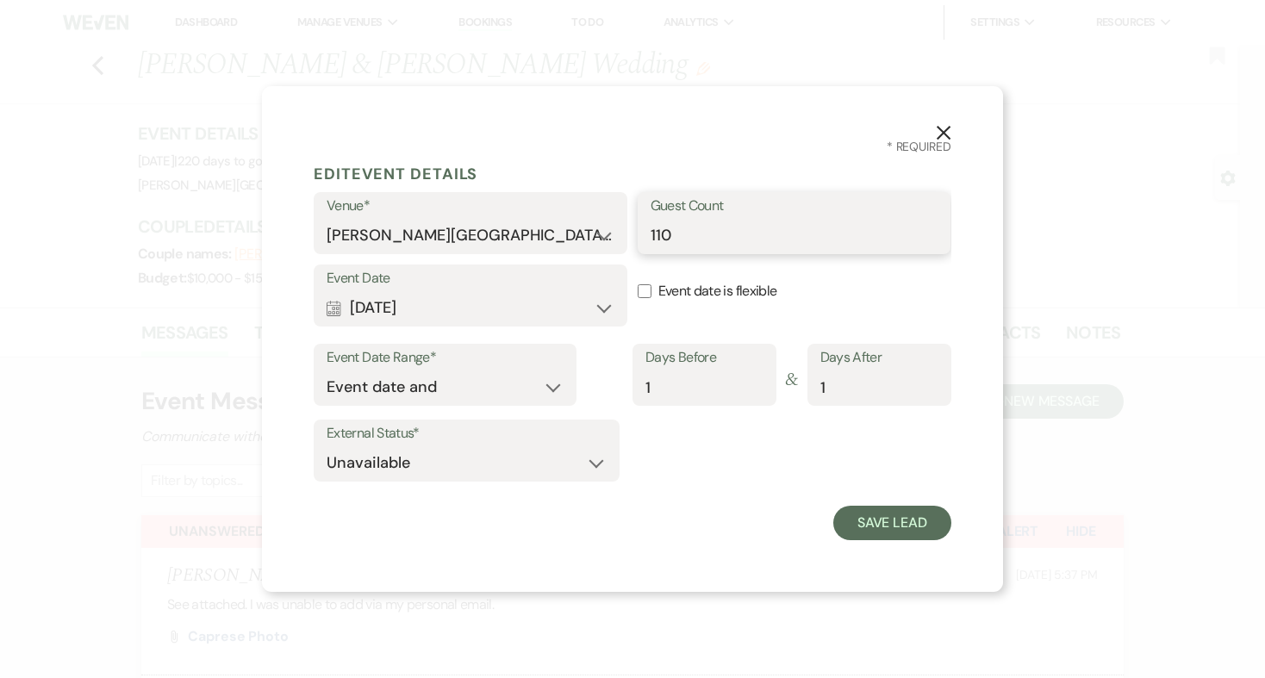
drag, startPoint x: 677, startPoint y: 231, endPoint x: 663, endPoint y: 231, distance: 13.8
click at [663, 231] on input "110" at bounding box center [795, 236] width 288 height 34
type input "115"
click at [884, 523] on button "Save Lead" at bounding box center [893, 523] width 118 height 34
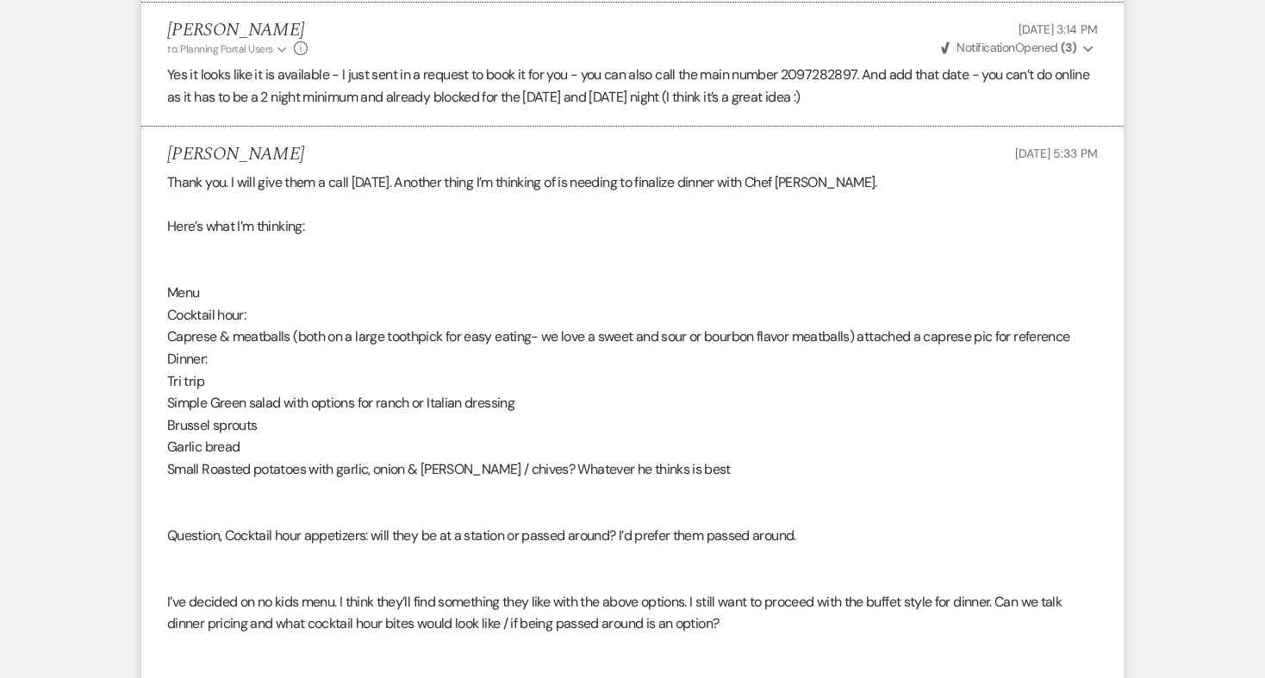
scroll to position [6451, 0]
click at [732, 363] on div "Thank you. I will give them a call [DATE]. Another thing I’m thinking of is nee…" at bounding box center [632, 437] width 931 height 529
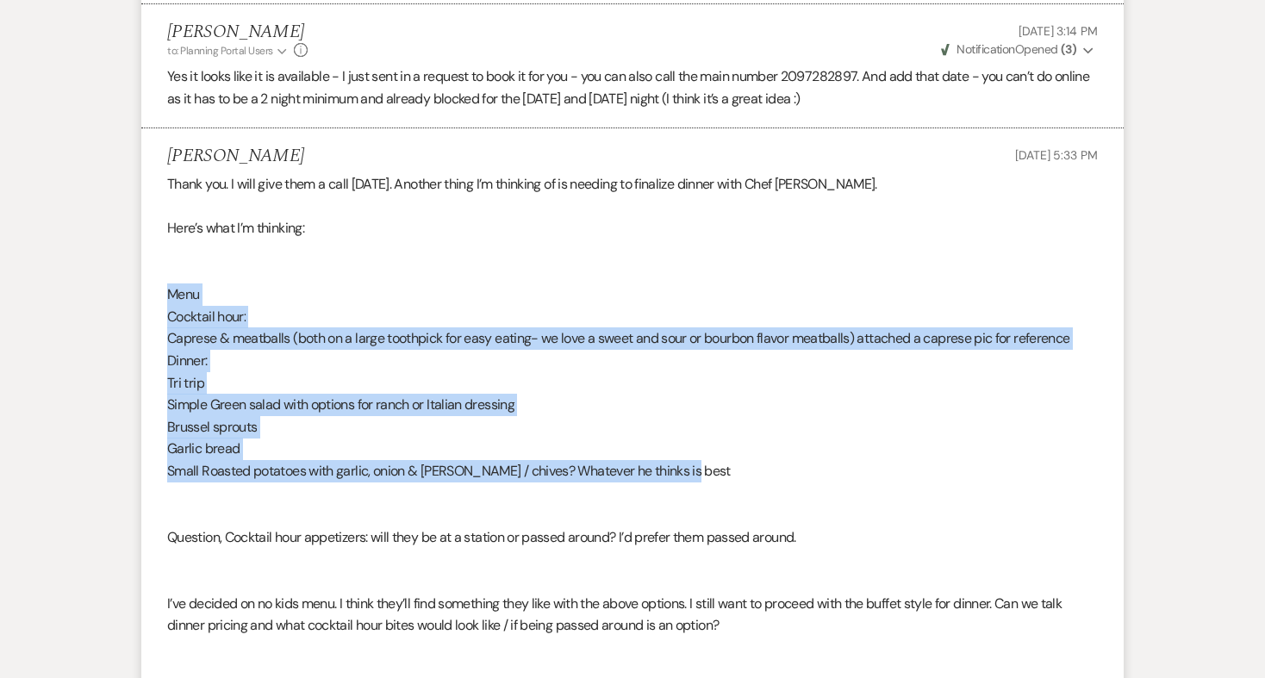
drag, startPoint x: 732, startPoint y: 363, endPoint x: 139, endPoint y: 175, distance: 622.1
click at [287, 186] on div "Thank you. I will give them a call [DATE]. Another thing I’m thinking of is nee…" at bounding box center [632, 437] width 931 height 529
drag, startPoint x: 170, startPoint y: 202, endPoint x: 715, endPoint y: 368, distance: 570.4
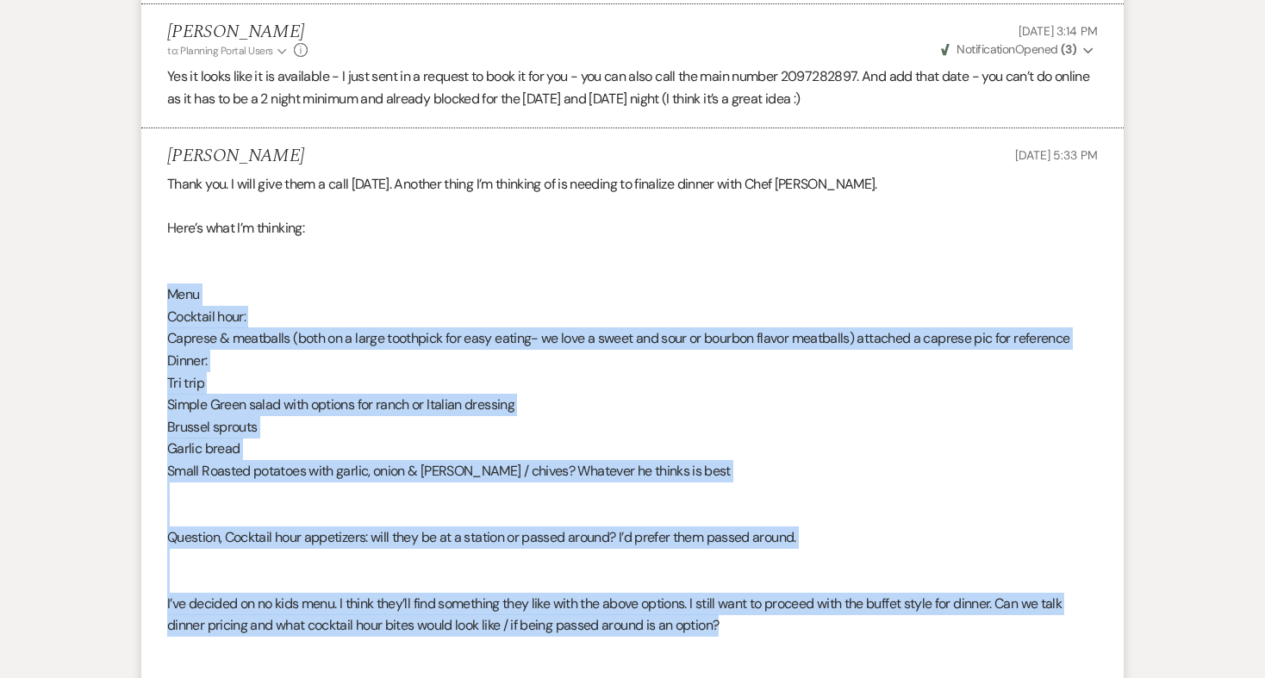
drag, startPoint x: 734, startPoint y: 510, endPoint x: 135, endPoint y: 183, distance: 682.8
copy div "Menu Cocktail hour: Caprese & meatballs (both on a large toothpick for easy eat…"
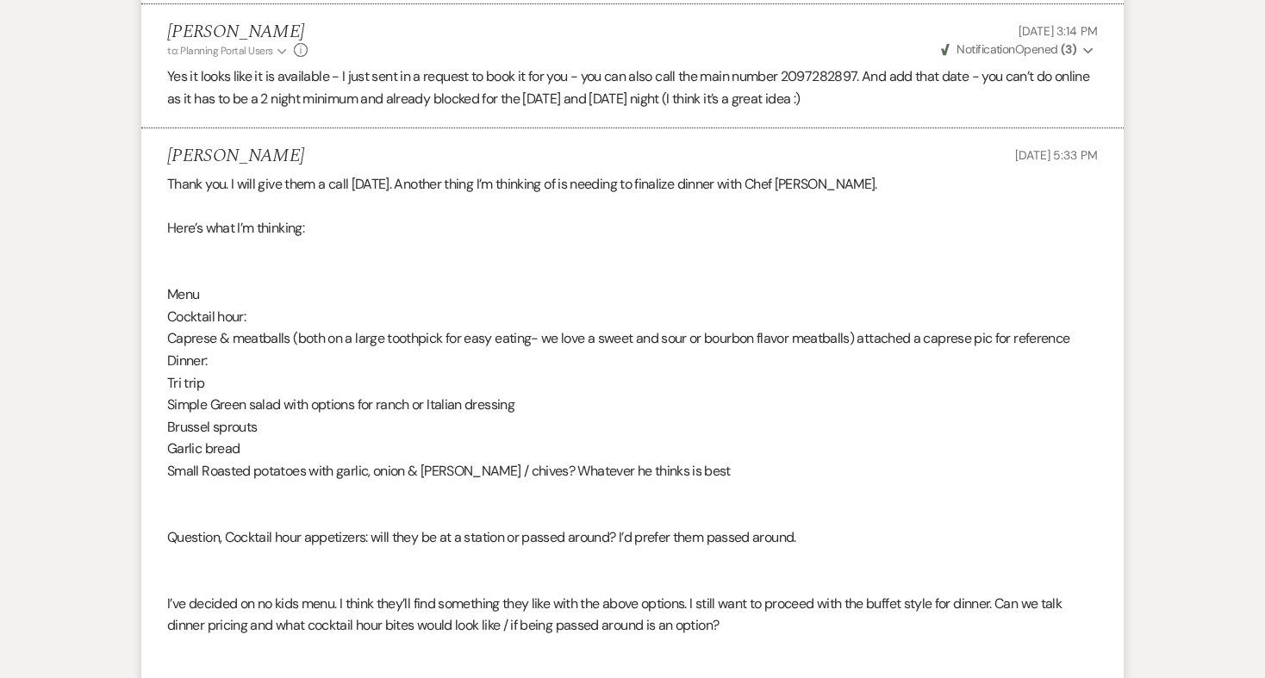
click at [545, 173] on div "Thank you. I will give them a call [DATE]. Another thing I’m thinking of is nee…" at bounding box center [632, 437] width 931 height 529
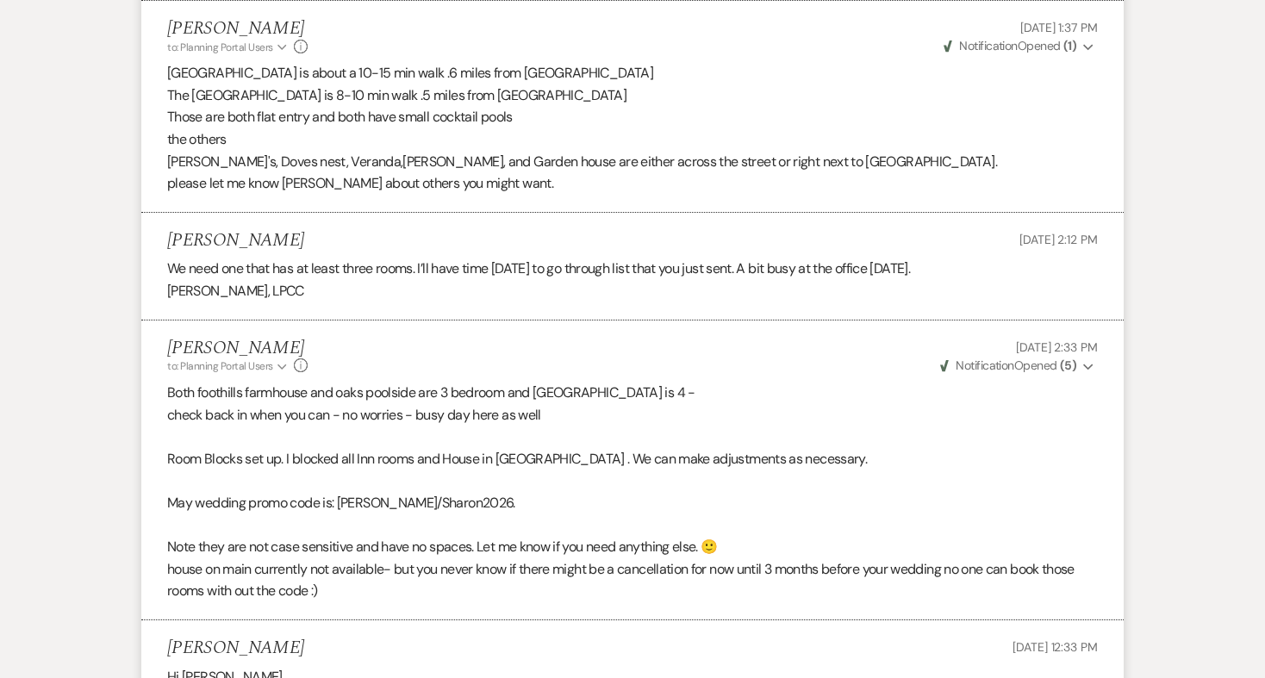
scroll to position [4001, 0]
